Goal: Find specific page/section: Find specific page/section

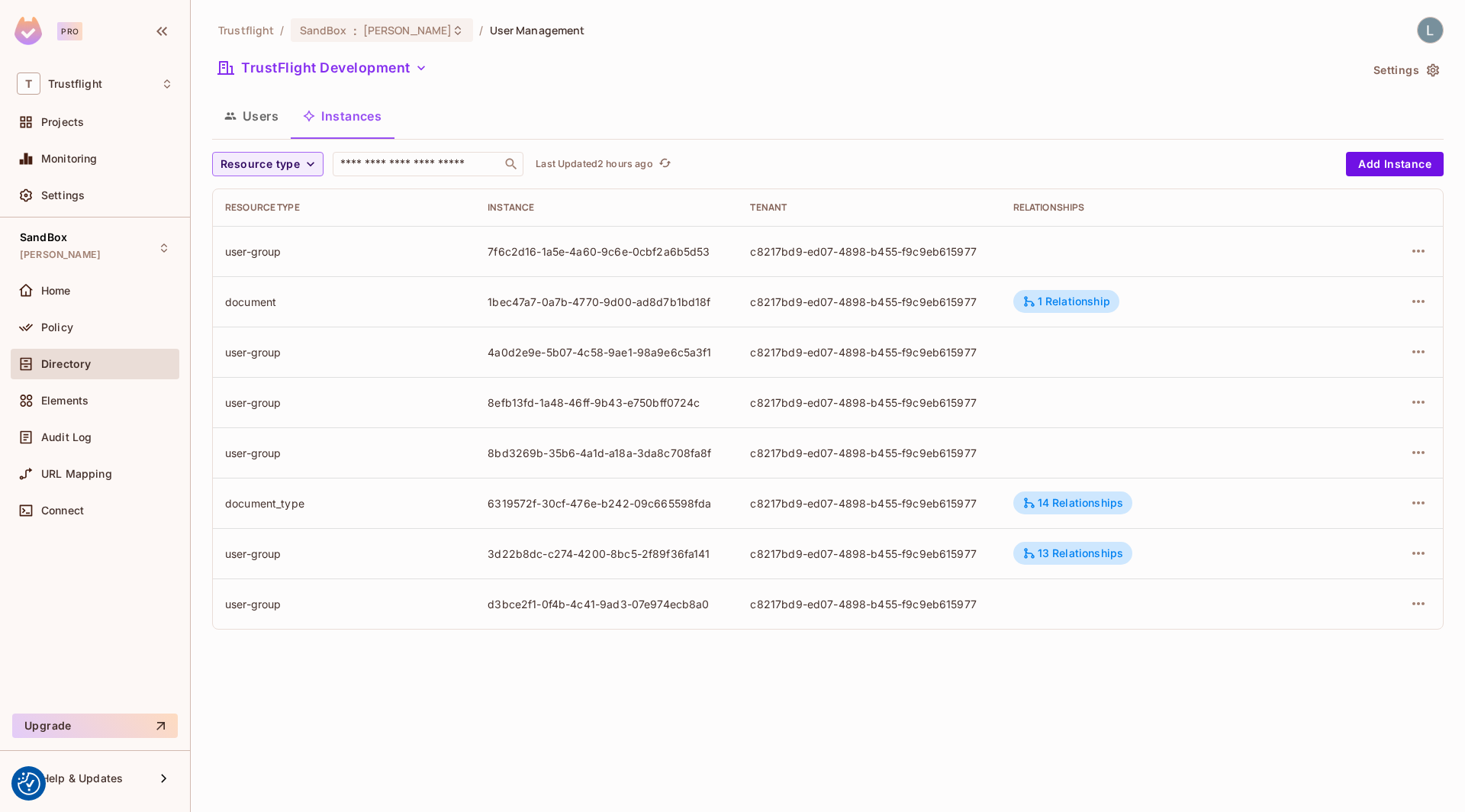
click at [252, 124] on button "Users" at bounding box center [252, 116] width 79 height 38
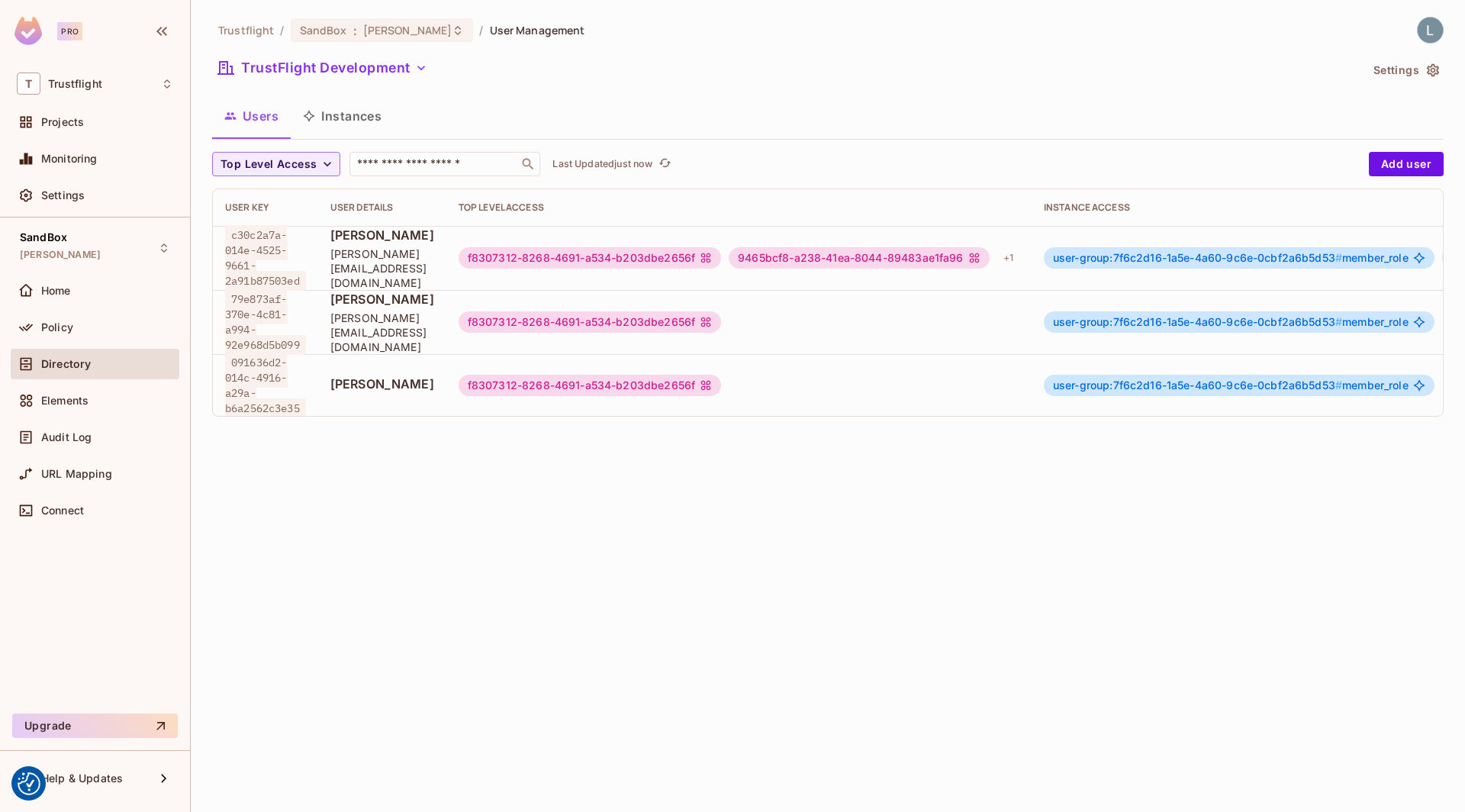
click at [407, 375] on span "[PERSON_NAME]" at bounding box center [382, 383] width 104 height 17
drag, startPoint x: 334, startPoint y: 375, endPoint x: 429, endPoint y: 375, distance: 95.0
click at [429, 375] on span "Bevan Youl" at bounding box center [382, 383] width 104 height 17
